Goal: Task Accomplishment & Management: Complete application form

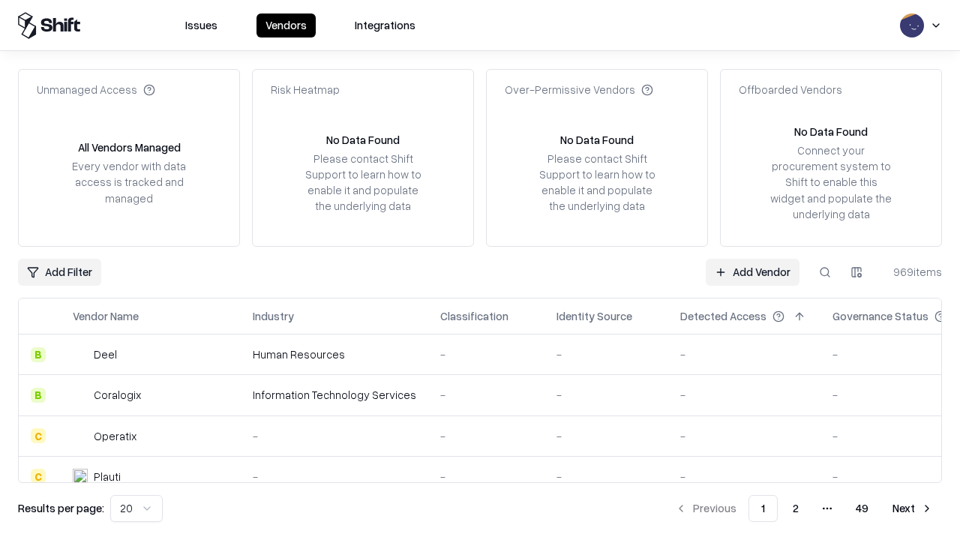
click at [752, 271] on link "Add Vendor" at bounding box center [753, 272] width 94 height 27
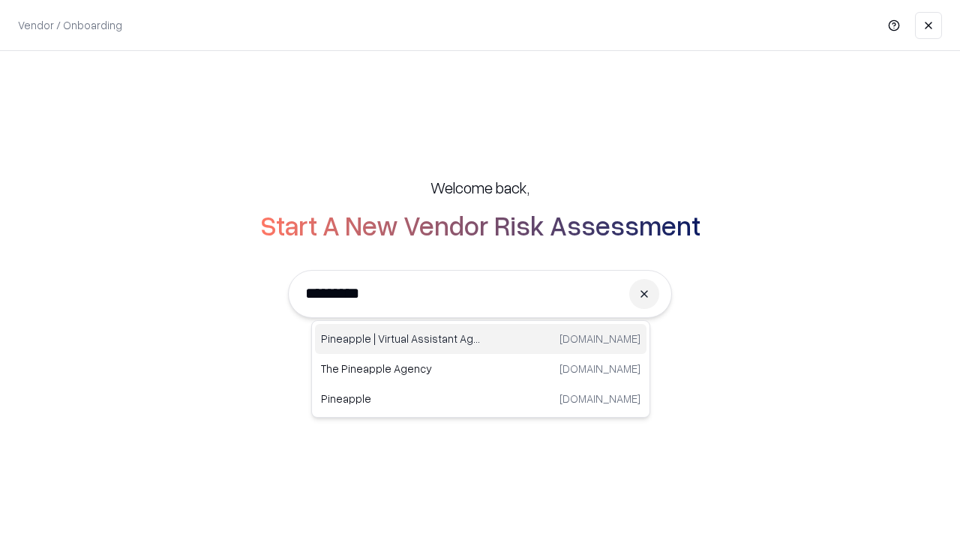
click at [481, 339] on div "Pineapple | Virtual Assistant Agency [DOMAIN_NAME]" at bounding box center [480, 339] width 331 height 30
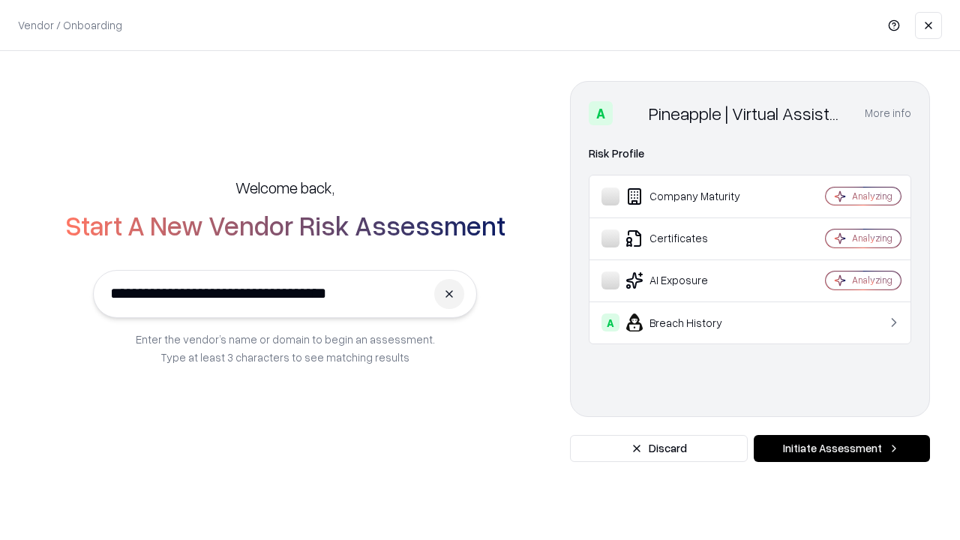
type input "**********"
click at [841, 448] on button "Initiate Assessment" at bounding box center [842, 448] width 176 height 27
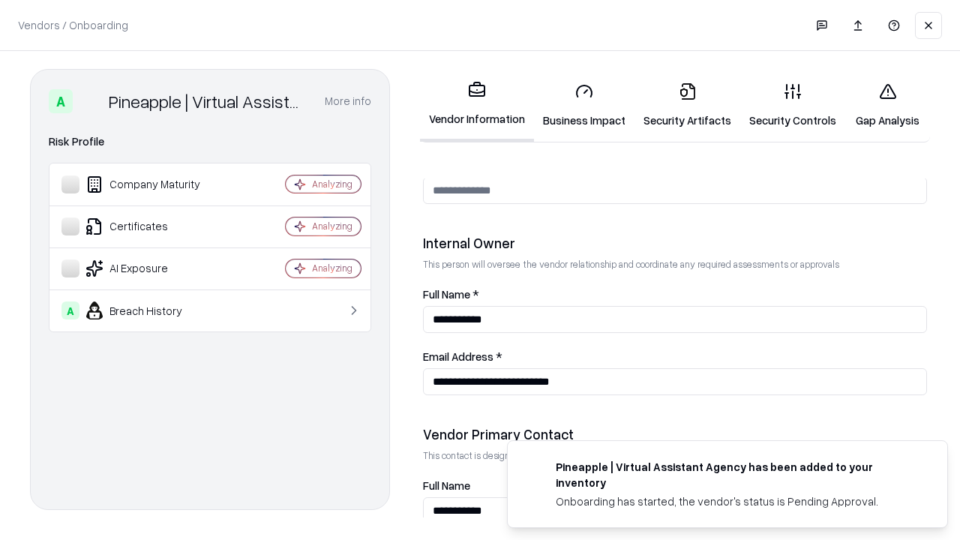
scroll to position [777, 0]
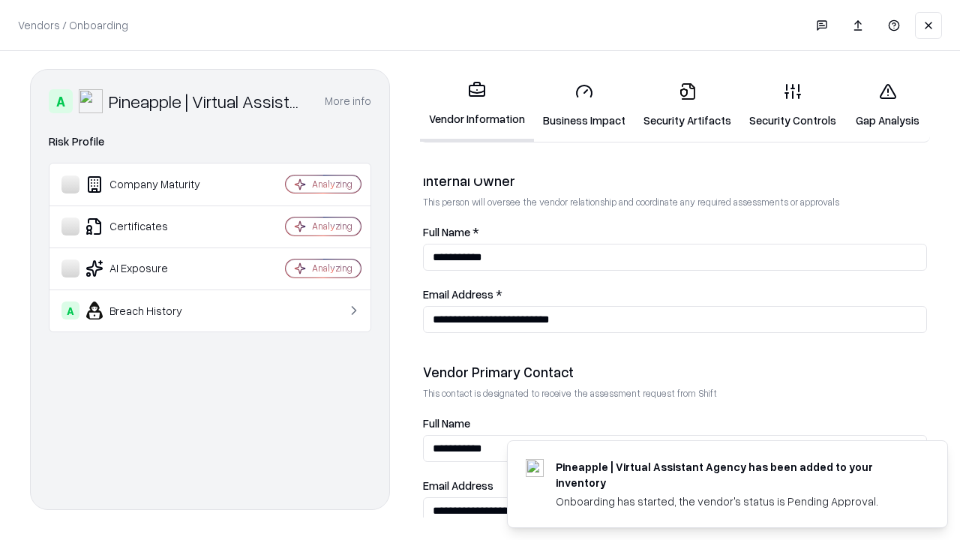
click at [584, 105] on link "Business Impact" at bounding box center [584, 105] width 100 height 70
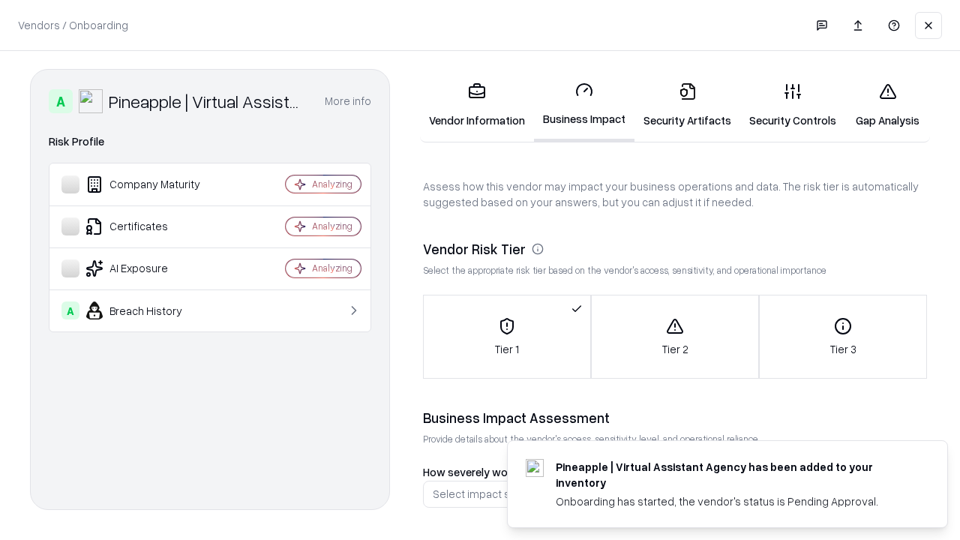
click at [687, 105] on link "Security Artifacts" at bounding box center [687, 105] width 106 height 70
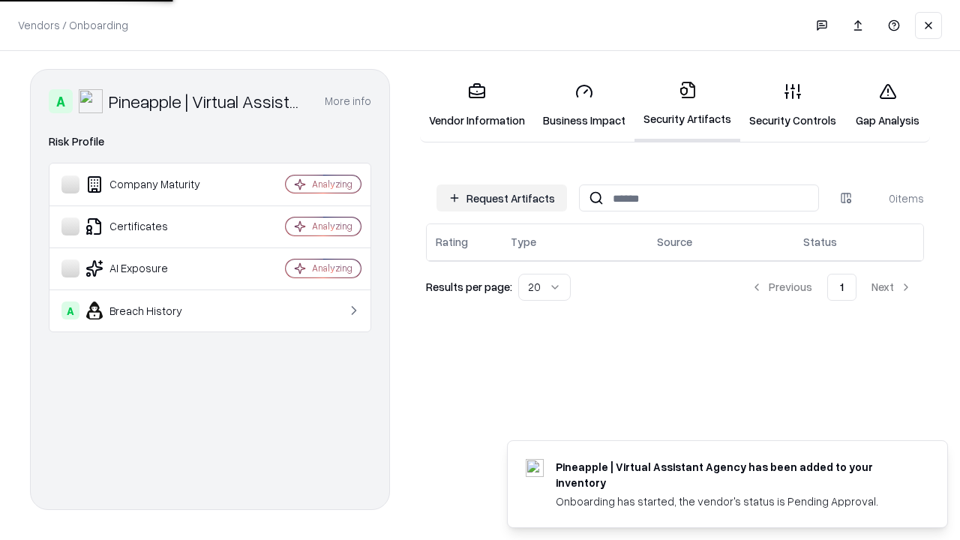
click at [502, 198] on button "Request Artifacts" at bounding box center [501, 197] width 130 height 27
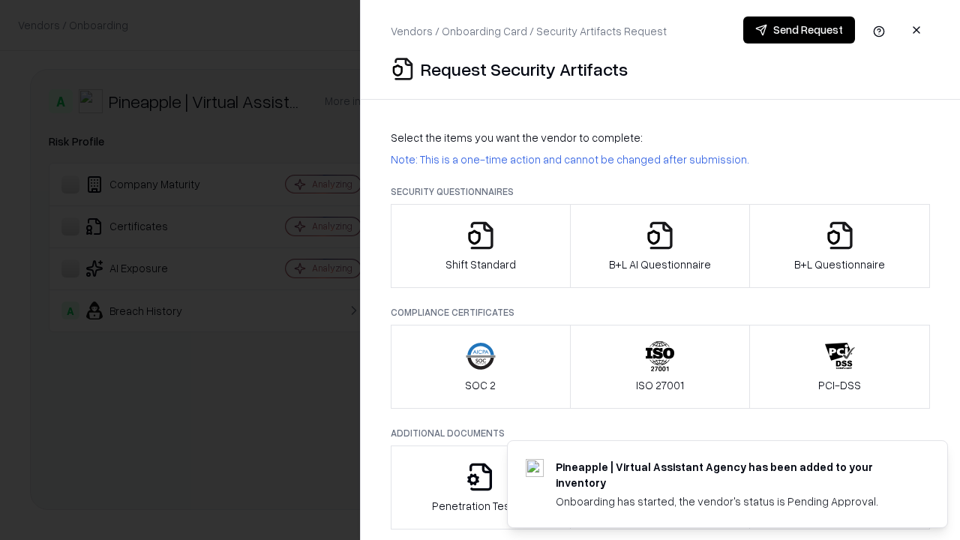
click at [480, 246] on icon "button" at bounding box center [481, 235] width 30 height 30
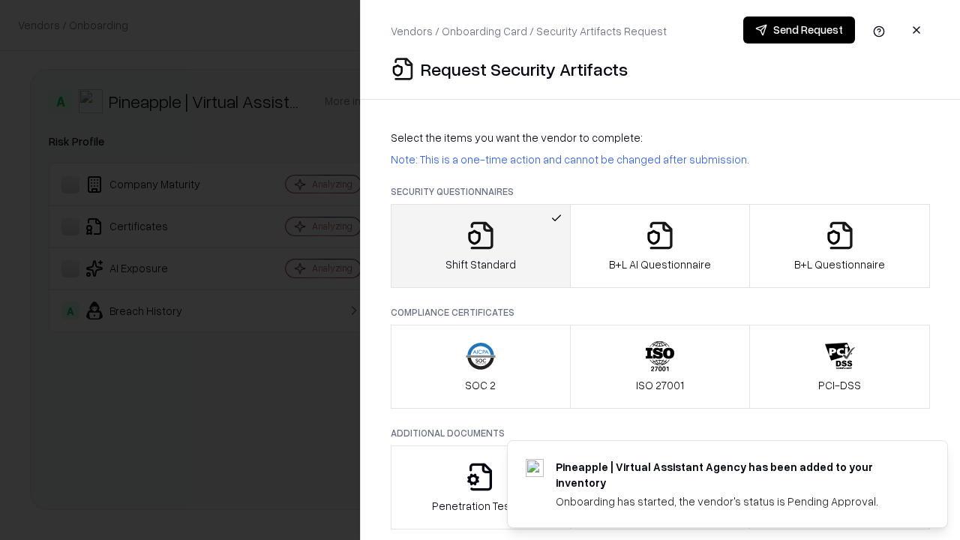
click at [799, 30] on button "Send Request" at bounding box center [799, 29] width 112 height 27
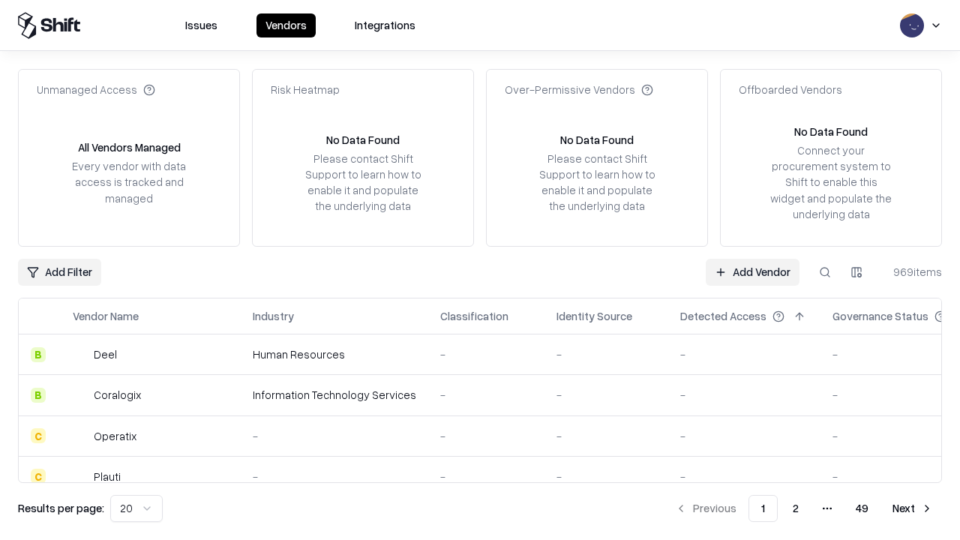
click at [825, 271] on button at bounding box center [824, 272] width 27 height 27
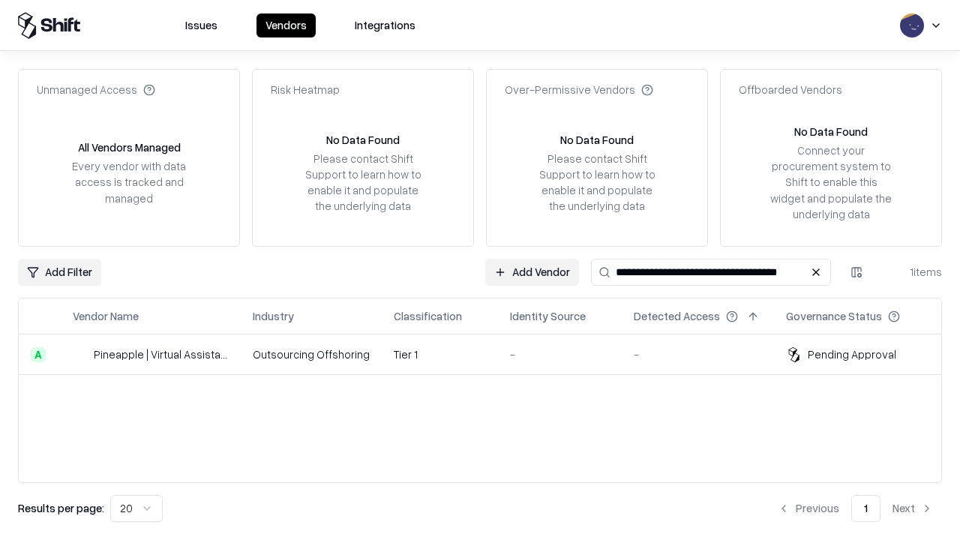
type input "**********"
click at [489, 354] on td "Tier 1" at bounding box center [440, 354] width 116 height 40
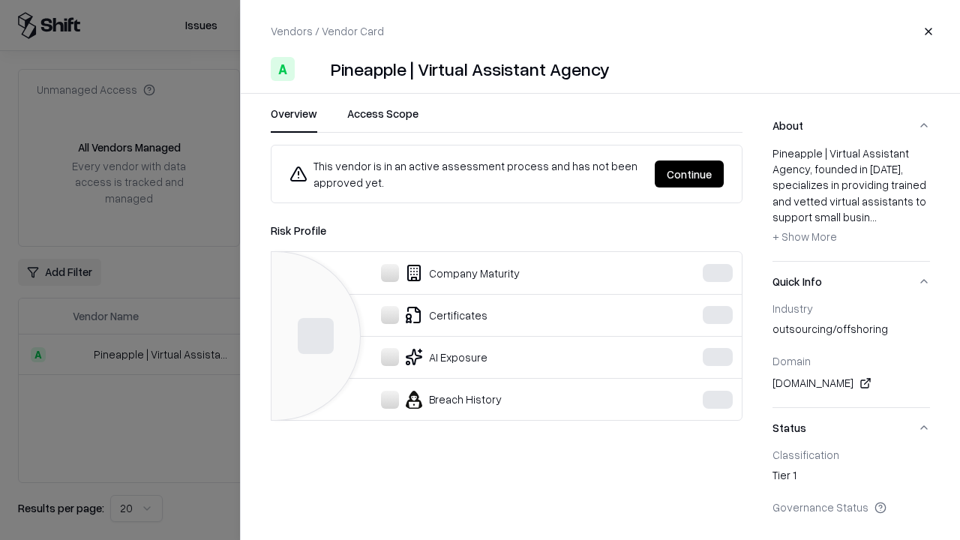
click at [742, 174] on div "This vendor is in an active assessment process and has not been approved yet. C…" at bounding box center [506, 173] width 470 height 33
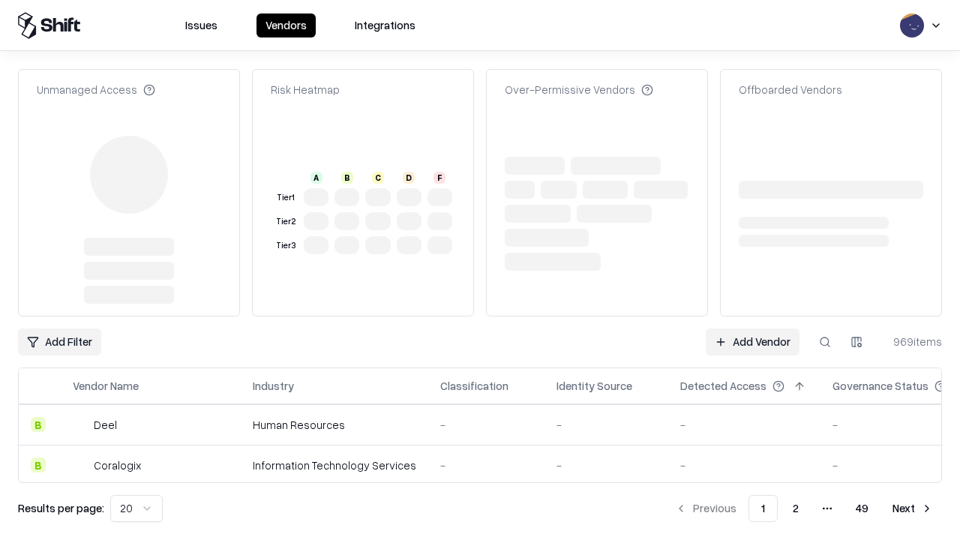
click at [752, 342] on link "Add Vendor" at bounding box center [753, 341] width 94 height 27
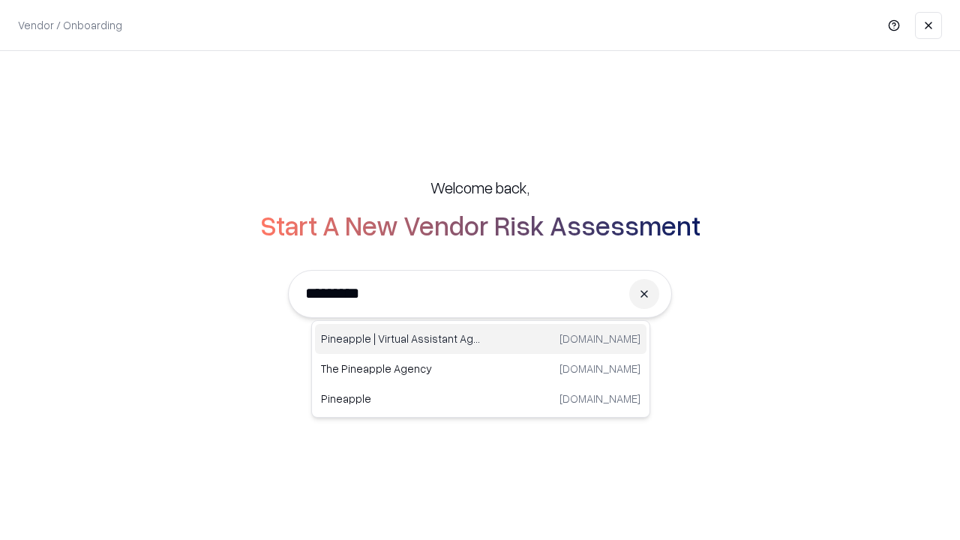
click at [481, 339] on div "Pineapple | Virtual Assistant Agency [DOMAIN_NAME]" at bounding box center [480, 339] width 331 height 30
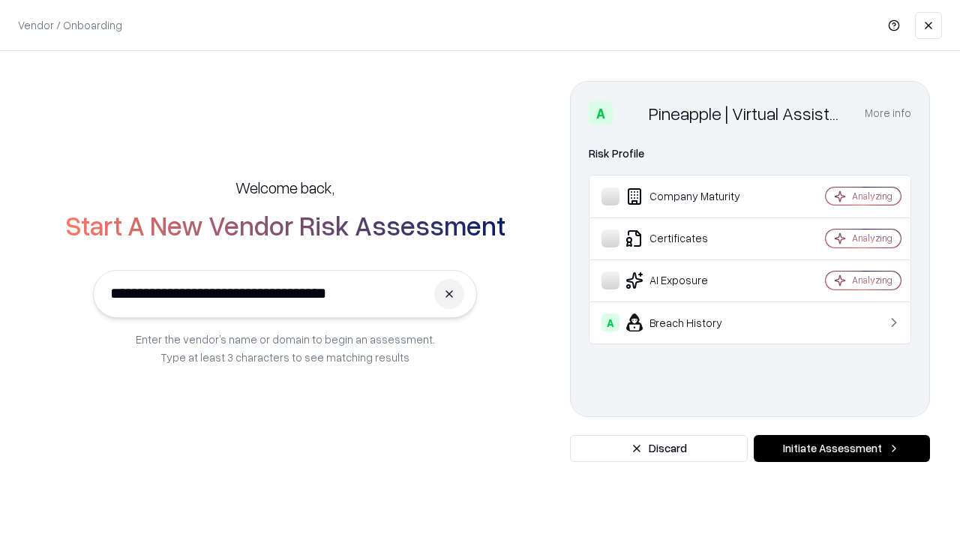
type input "**********"
click at [841, 448] on button "Initiate Assessment" at bounding box center [842, 448] width 176 height 27
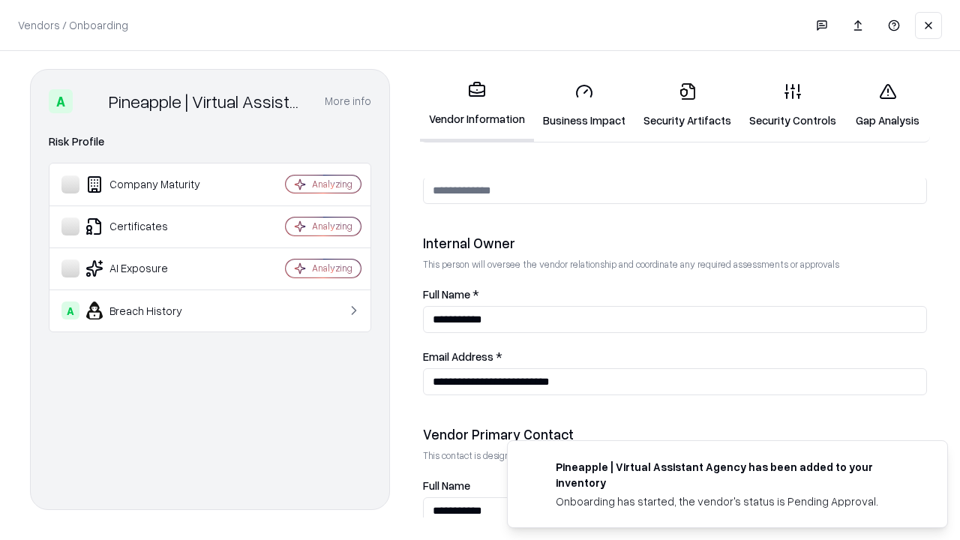
scroll to position [777, 0]
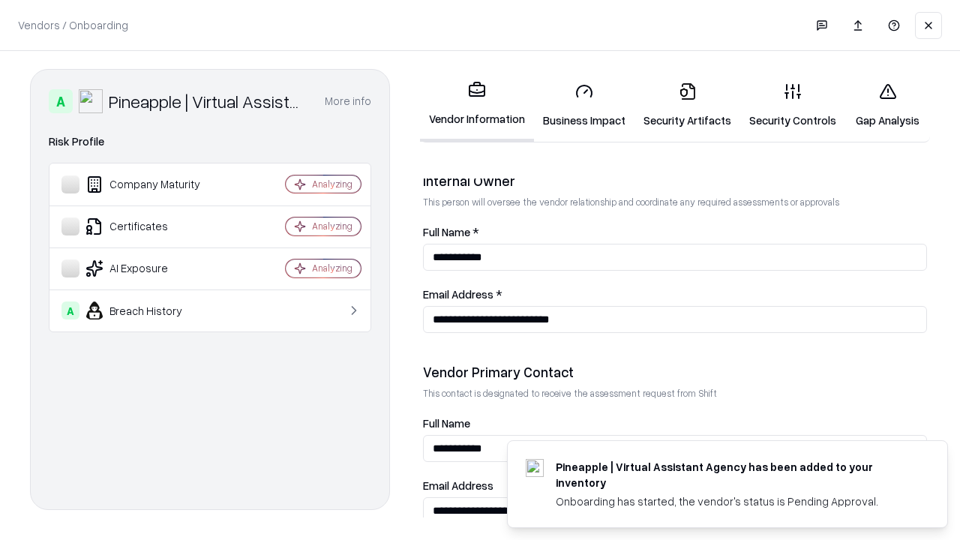
click at [887, 105] on link "Gap Analysis" at bounding box center [887, 105] width 85 height 70
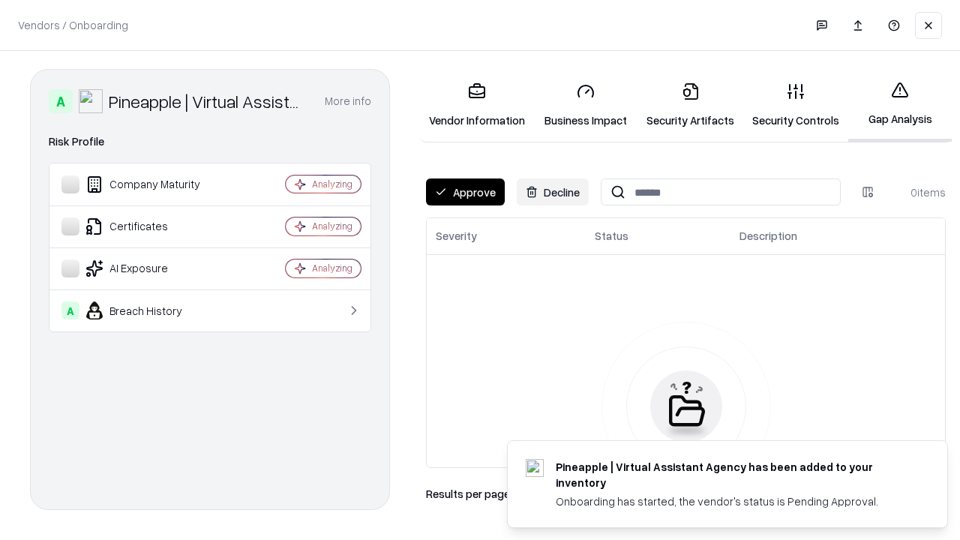
click at [465, 192] on button "Approve" at bounding box center [465, 191] width 79 height 27
